Goal: Task Accomplishment & Management: Manage account settings

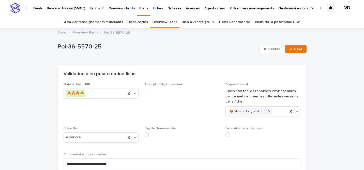
click at [41, 7] on p "Deals" at bounding box center [37, 5] width 9 height 11
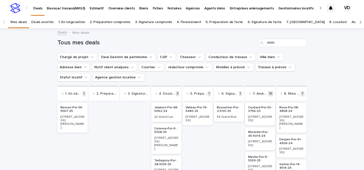
click at [322, 9] on div at bounding box center [320, 8] width 8 height 16
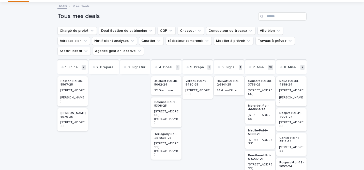
scroll to position [29, 0]
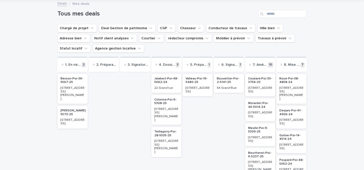
click at [229, 92] on div "Bouvattier-Poi-2-5141-25 [GEOGRAPHIC_DATA]" at bounding box center [229, 83] width 30 height 19
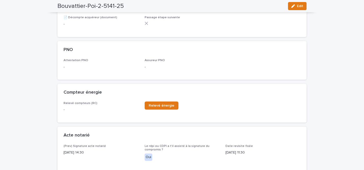
scroll to position [150, 0]
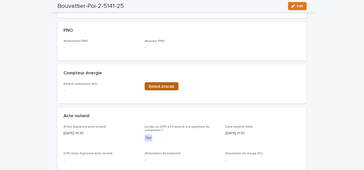
click at [166, 83] on link "Relevé énergie" at bounding box center [162, 86] width 34 height 8
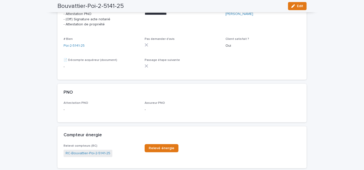
scroll to position [85, 0]
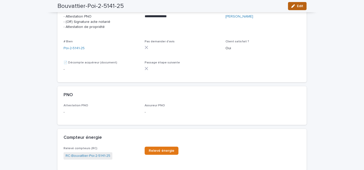
click at [296, 8] on button "Edit" at bounding box center [297, 6] width 19 height 8
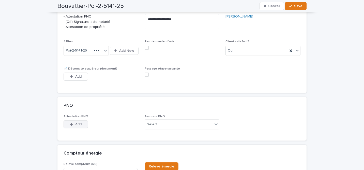
click at [72, 124] on icon "button" at bounding box center [71, 124] width 3 height 3
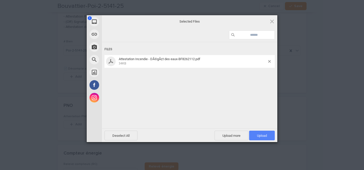
click at [253, 135] on span "Upload 1" at bounding box center [262, 136] width 26 height 10
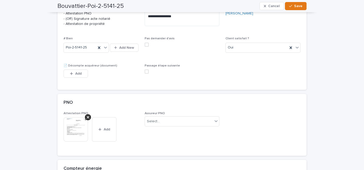
scroll to position [87, 0]
click at [146, 72] on span at bounding box center [147, 73] width 4 height 4
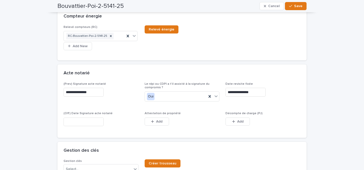
scroll to position [263, 0]
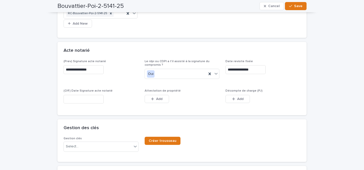
click at [82, 100] on input "text" at bounding box center [84, 99] width 40 height 9
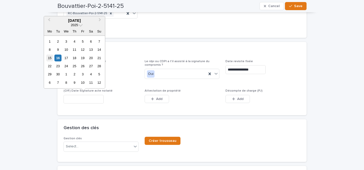
click at [48, 58] on div "15" at bounding box center [49, 58] width 7 height 7
type input "*********"
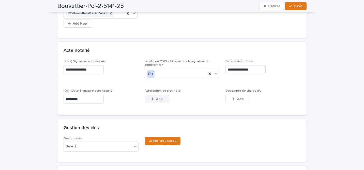
click at [157, 99] on span "Add" at bounding box center [159, 99] width 6 height 4
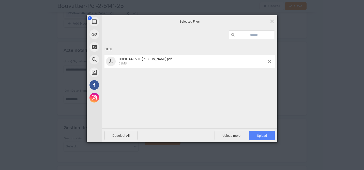
click at [265, 137] on span "Upload 1" at bounding box center [262, 136] width 10 height 4
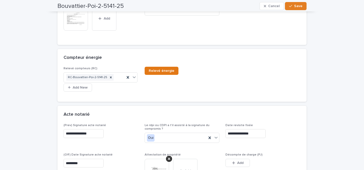
scroll to position [0, 0]
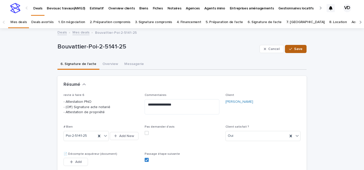
click at [295, 46] on button "Save" at bounding box center [296, 49] width 22 height 8
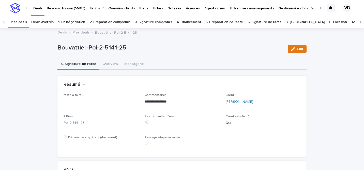
click at [20, 23] on link "Mes deals" at bounding box center [18, 22] width 16 height 12
